Goal: Download file/media

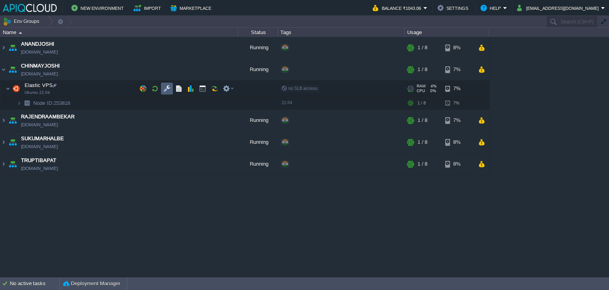
click at [167, 89] on button "button" at bounding box center [166, 88] width 7 height 7
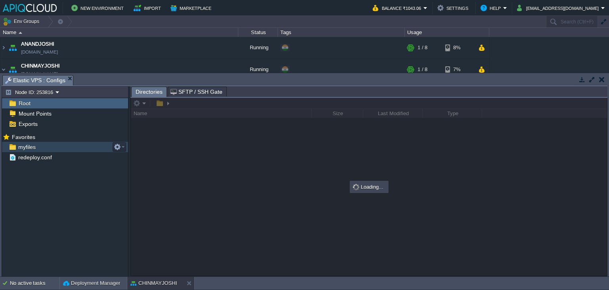
drag, startPoint x: 46, startPoint y: 148, endPoint x: 21, endPoint y: 148, distance: 25.4
click at [21, 148] on span "myfiles" at bounding box center [27, 146] width 20 height 7
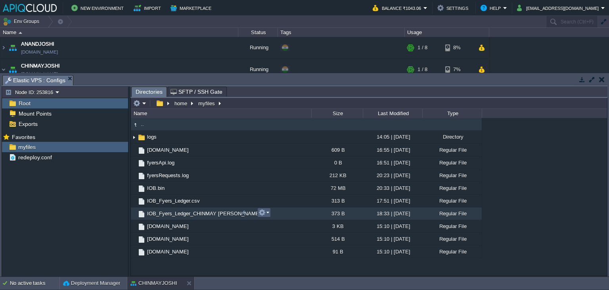
click at [265, 213] on button "button" at bounding box center [262, 212] width 7 height 7
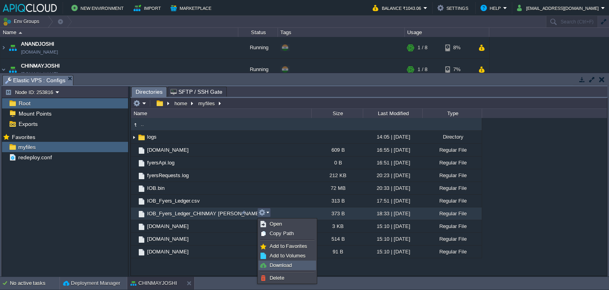
click at [285, 264] on span "Download" at bounding box center [281, 265] width 22 height 6
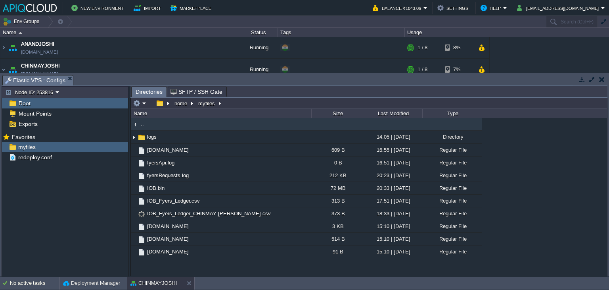
click at [604, 80] on button "button" at bounding box center [602, 79] width 6 height 7
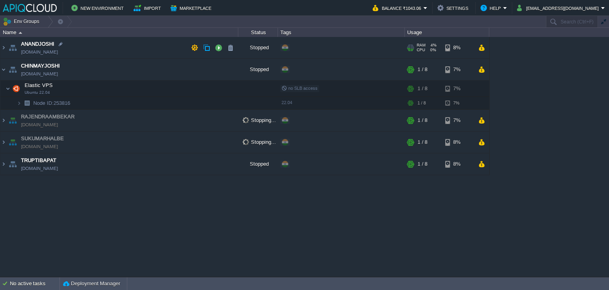
click at [146, 47] on td "ANANDJOSHI [DOMAIN_NAME]" at bounding box center [119, 48] width 238 height 22
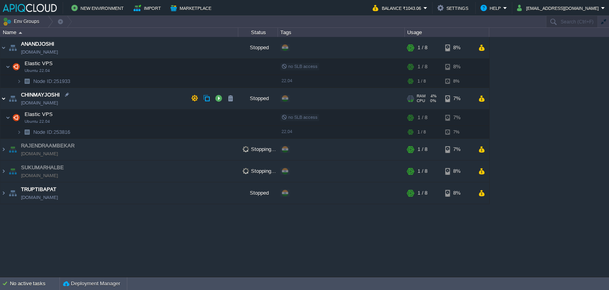
click at [4, 97] on img at bounding box center [3, 98] width 6 height 21
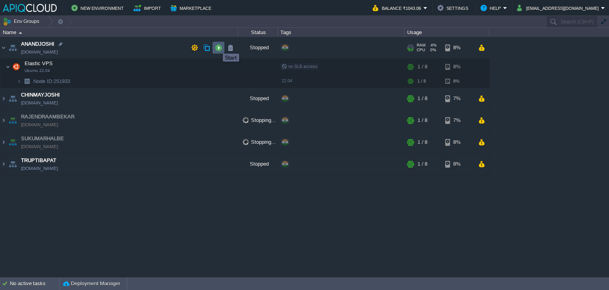
click at [217, 46] on button "button" at bounding box center [218, 47] width 7 height 7
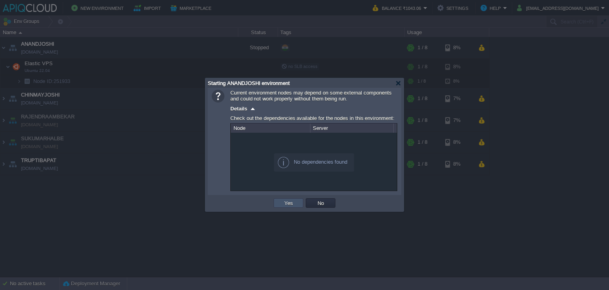
click at [286, 202] on button "Yes" at bounding box center [288, 202] width 13 height 7
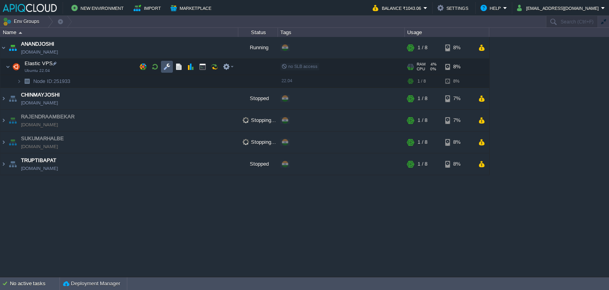
click at [167, 66] on button "button" at bounding box center [166, 66] width 7 height 7
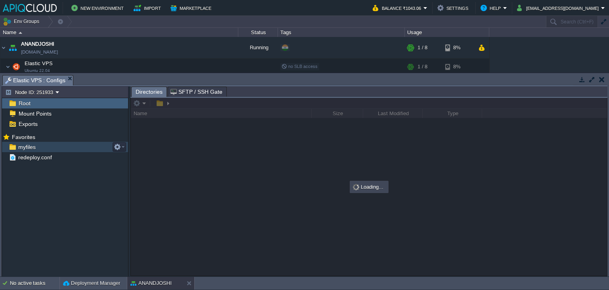
click at [27, 144] on span "myfiles" at bounding box center [27, 146] width 20 height 7
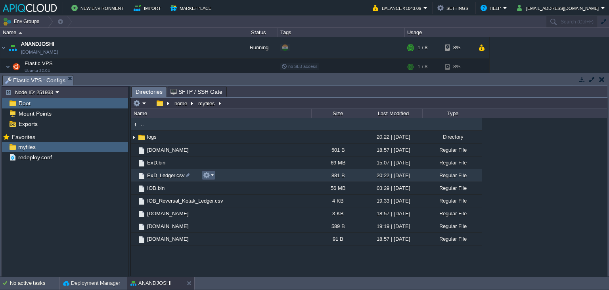
click at [214, 175] on td at bounding box center [208, 175] width 13 height 10
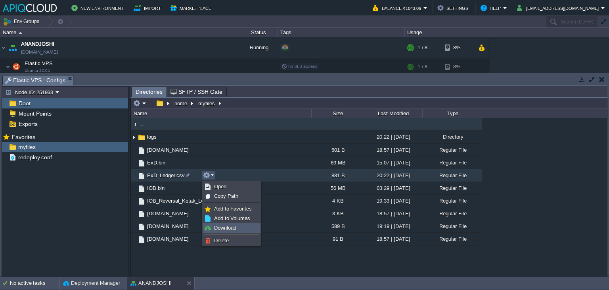
click at [227, 228] on span "Download" at bounding box center [225, 228] width 22 height 6
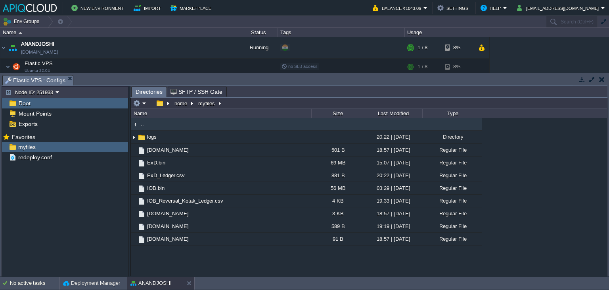
click at [603, 77] on button "button" at bounding box center [602, 79] width 6 height 7
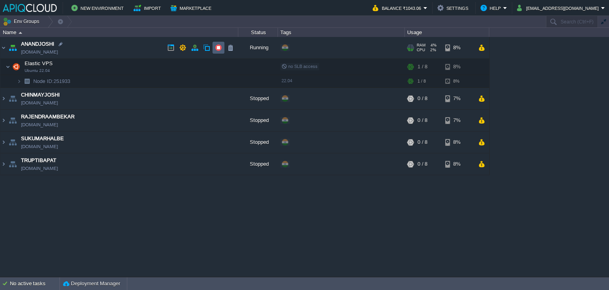
click at [217, 47] on button "button" at bounding box center [218, 47] width 7 height 7
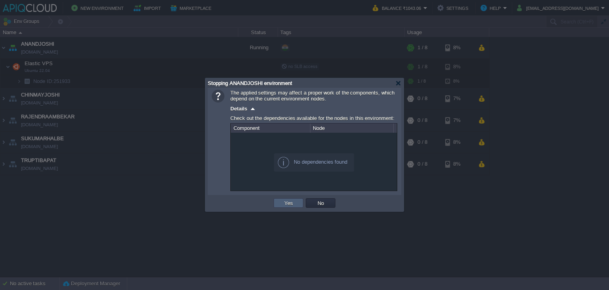
click at [287, 203] on button "Yes" at bounding box center [288, 202] width 13 height 7
